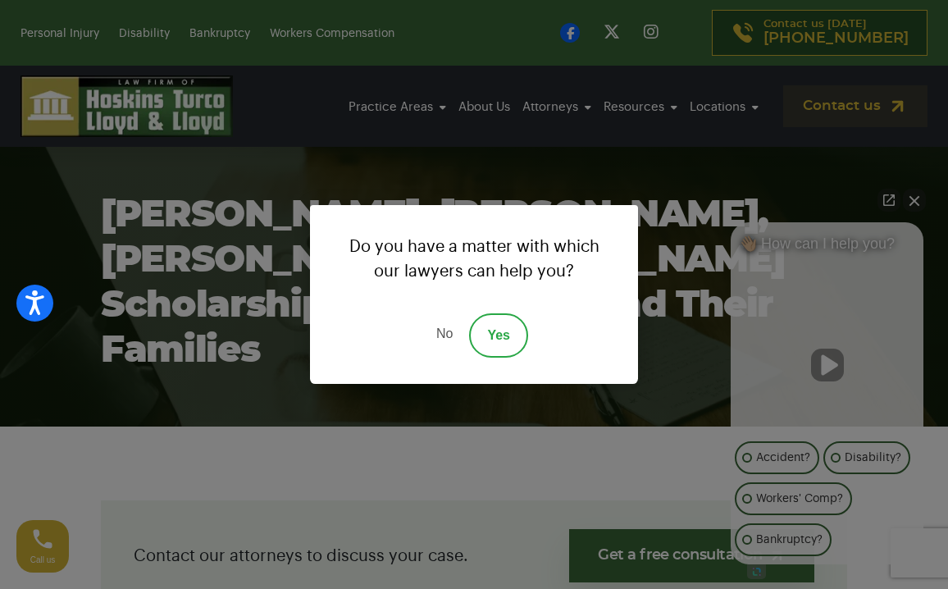
click at [451, 342] on link "No" at bounding box center [444, 335] width 49 height 44
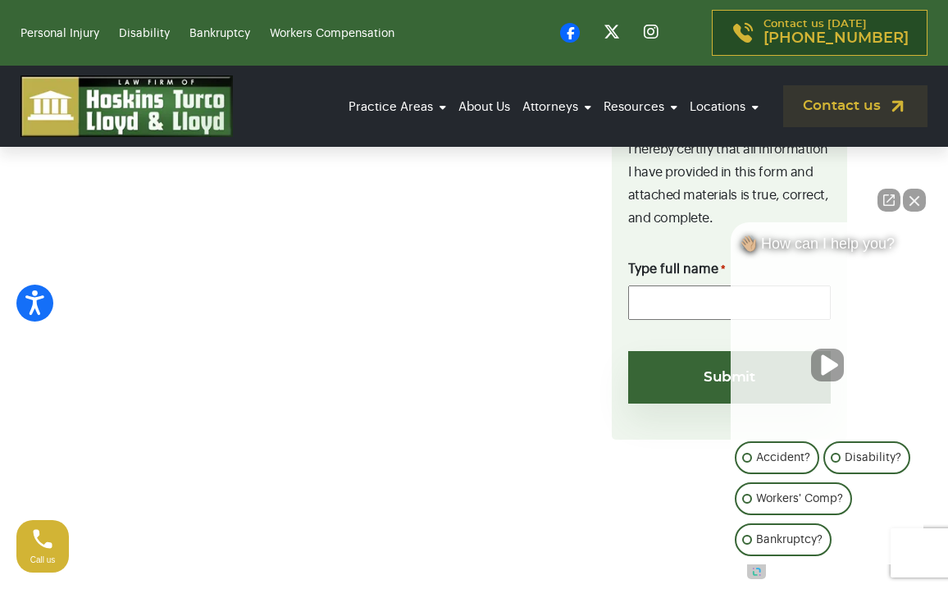
scroll to position [2279, 0]
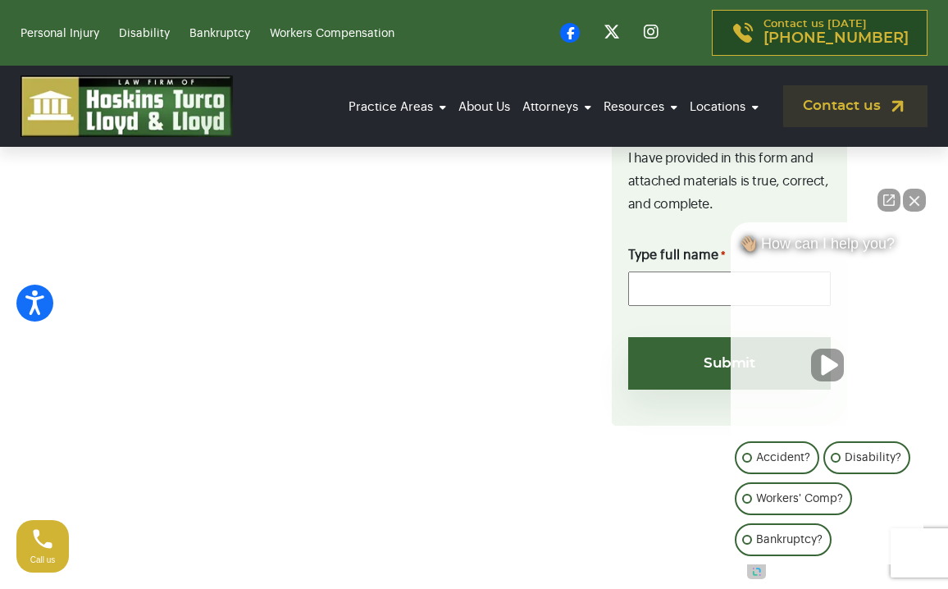
click at [917, 195] on button "Close Intaker Chat Widget" at bounding box center [914, 200] width 23 height 23
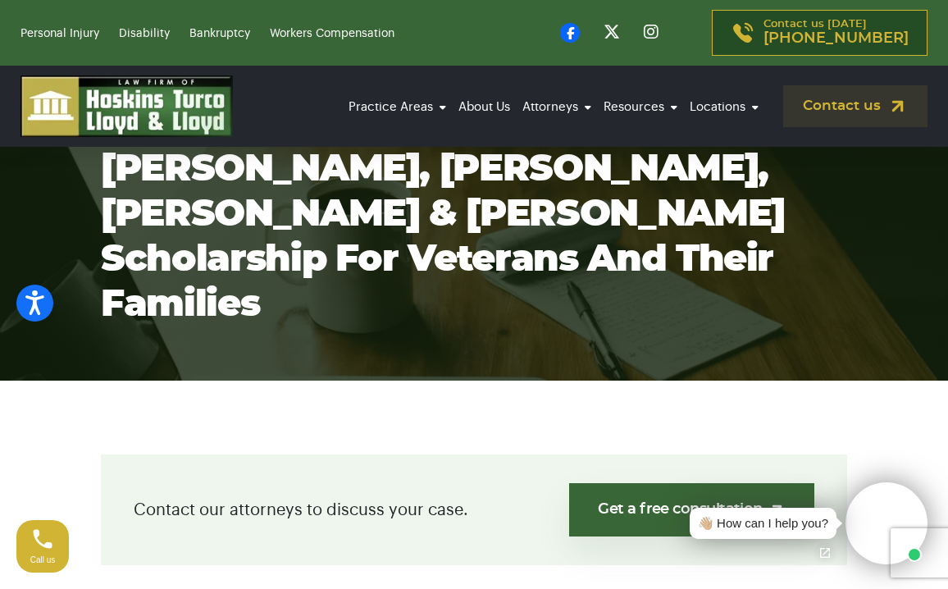
scroll to position [0, 0]
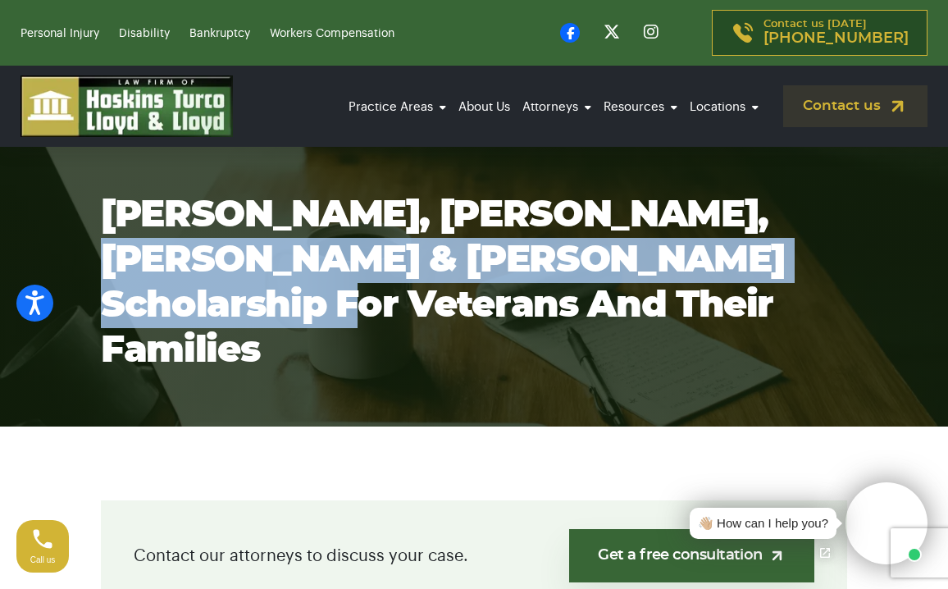
drag, startPoint x: 240, startPoint y: 323, endPoint x: 267, endPoint y: 333, distance: 29.6
click at [267, 333] on h1 "[PERSON_NAME], [PERSON_NAME], [PERSON_NAME] & [PERSON_NAME] Scholarship for Vet…" at bounding box center [474, 283] width 747 height 180
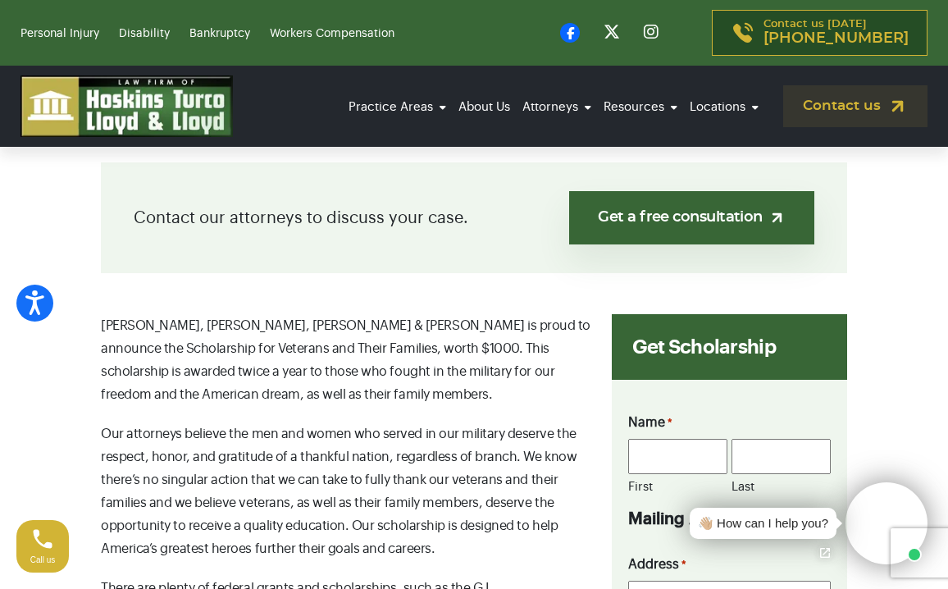
scroll to position [347, 0]
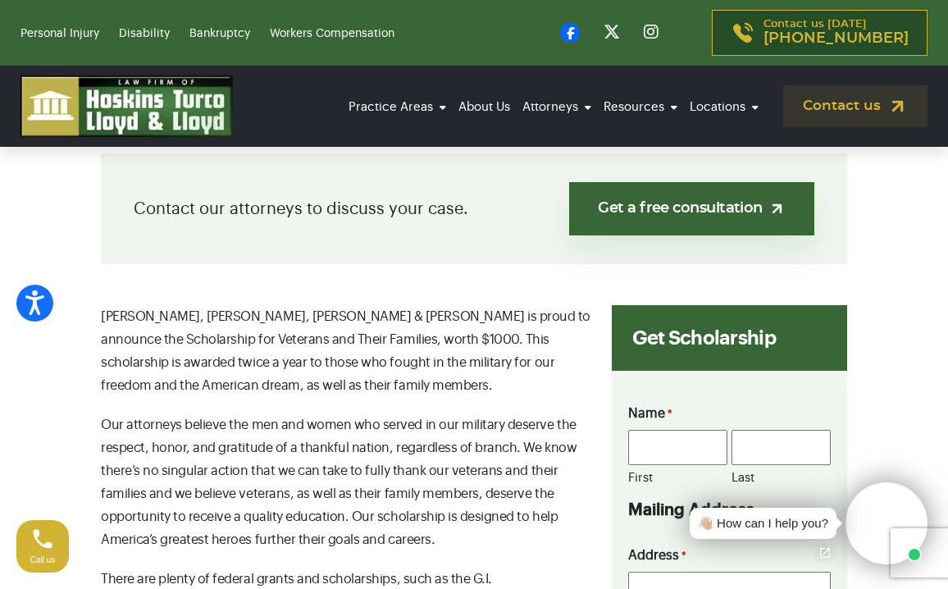
click at [235, 359] on p "[PERSON_NAME], [PERSON_NAME], [PERSON_NAME] & [PERSON_NAME] is proud to announc…" at bounding box center [346, 351] width 491 height 92
copy p "1000"
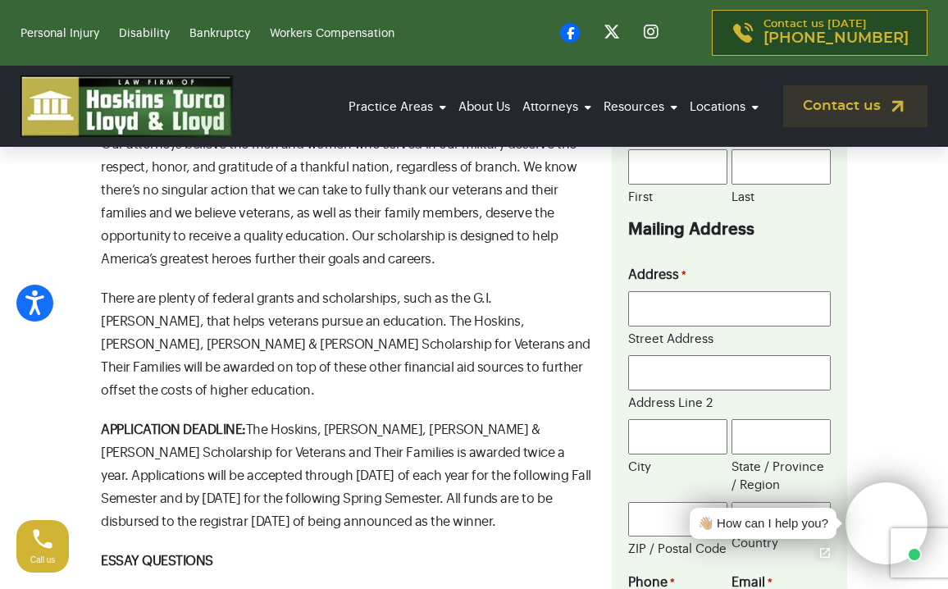
scroll to position [647, 0]
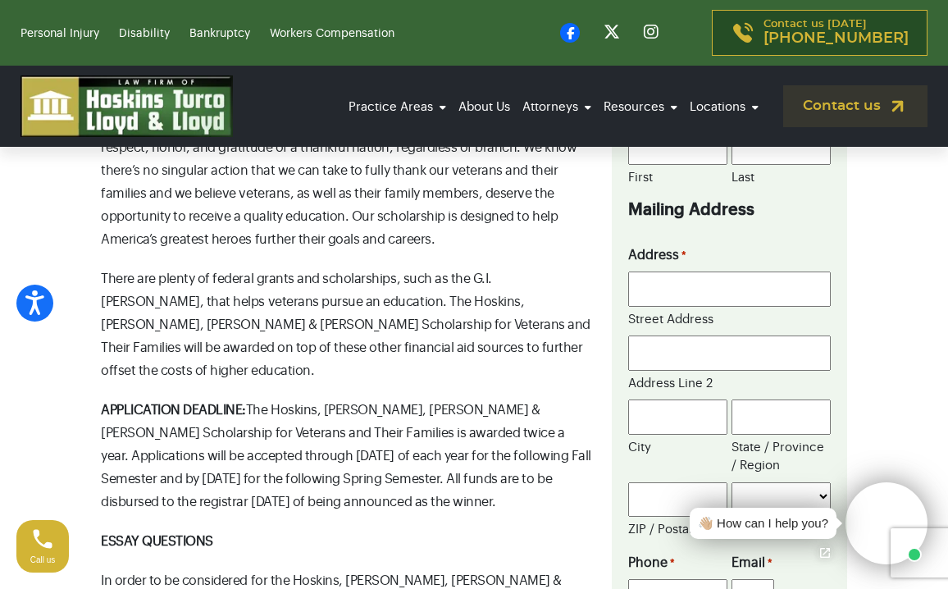
click at [442, 456] on p "APPLICATION DEADLINE: The Hoskins, [PERSON_NAME], [PERSON_NAME] & [PERSON_NAME]…" at bounding box center [346, 456] width 491 height 115
drag, startPoint x: 420, startPoint y: 452, endPoint x: 505, endPoint y: 453, distance: 85.3
click at [505, 453] on p "APPLICATION DEADLINE: The Hoskins, [PERSON_NAME], [PERSON_NAME] & [PERSON_NAME]…" at bounding box center [346, 456] width 491 height 115
copy p "[DATE]"
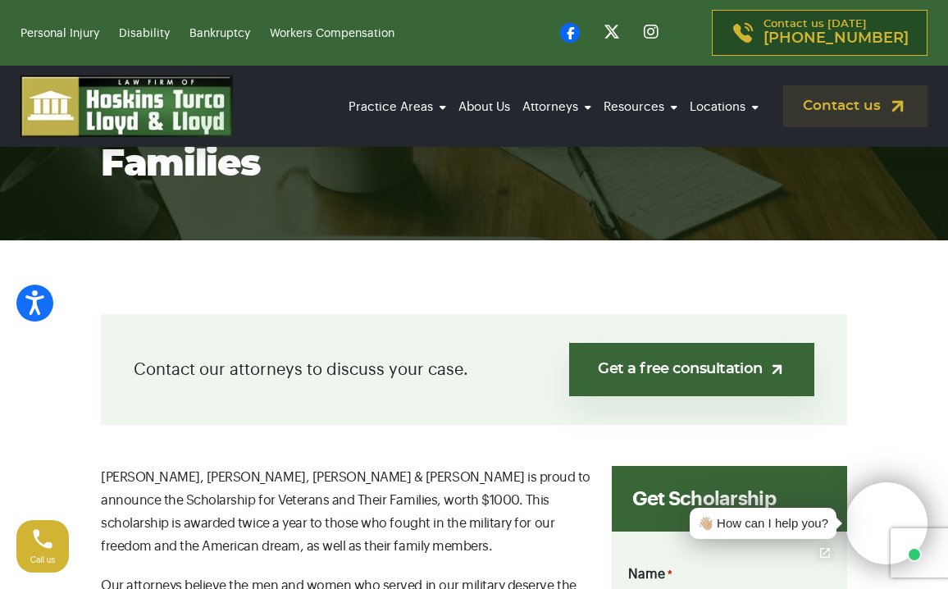
scroll to position [180, 0]
